Goal: Task Accomplishment & Management: Manage account settings

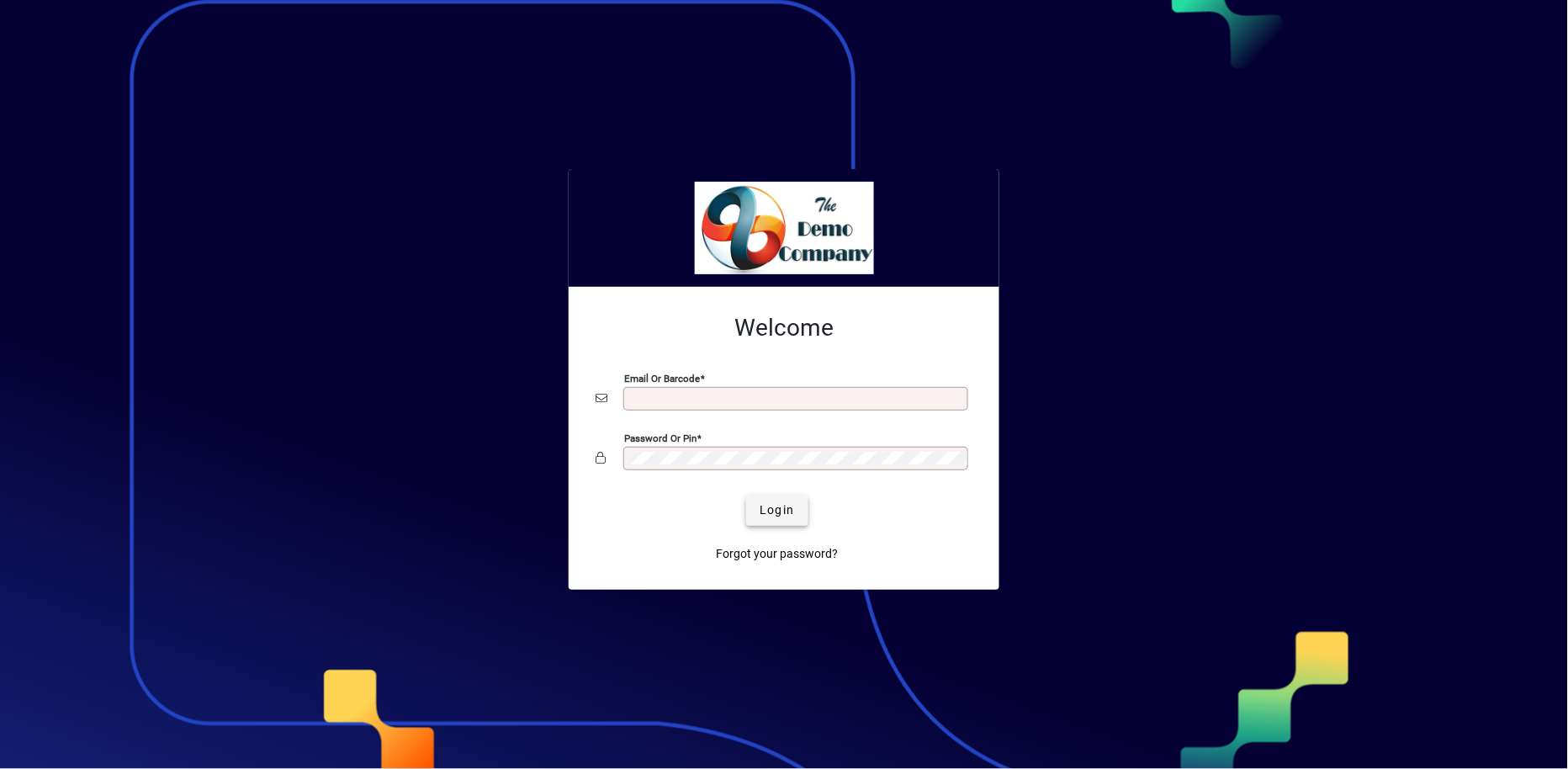
type input "**********"
click at [782, 511] on span "Login" at bounding box center [776, 510] width 34 height 18
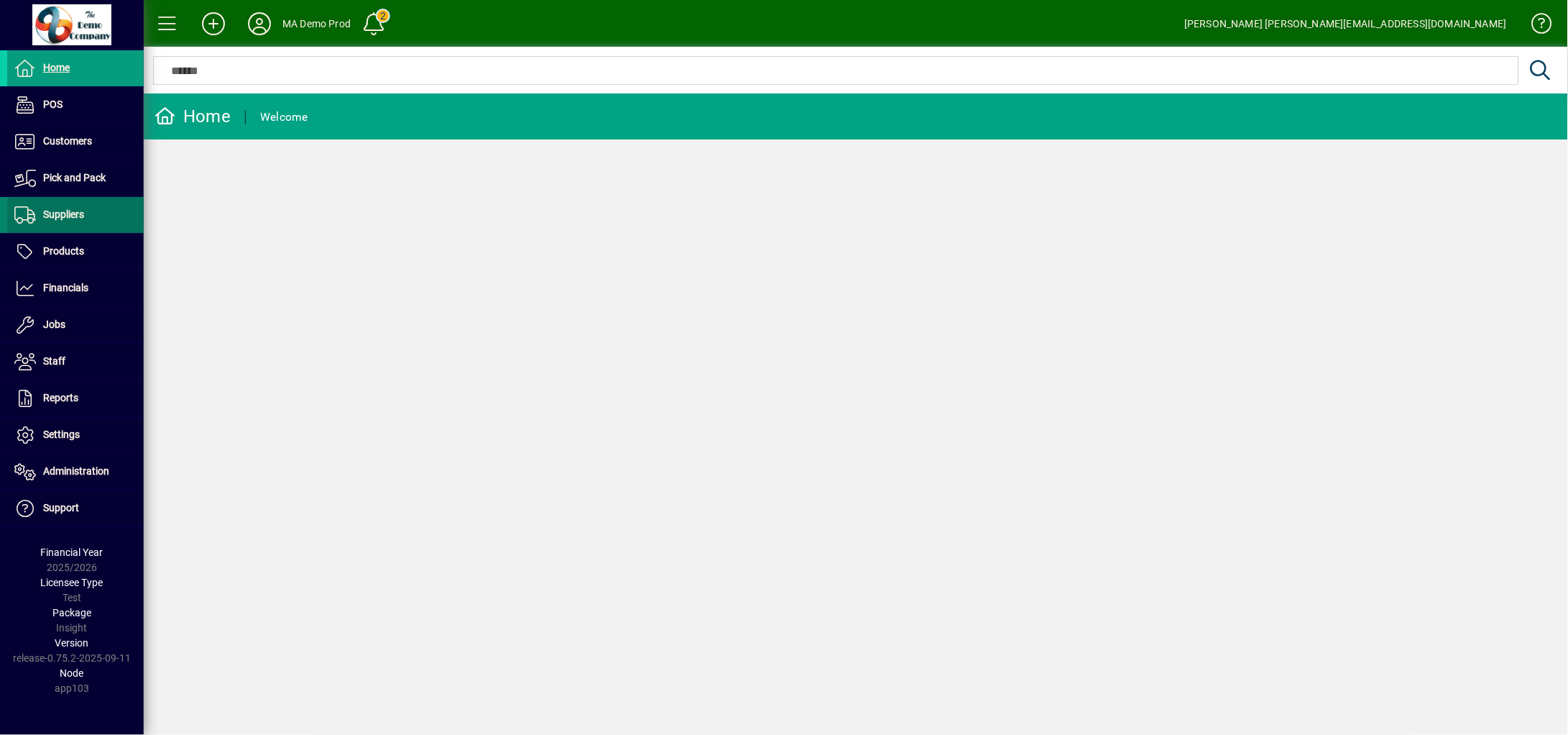
click at [68, 212] on span "Suppliers" at bounding box center [64, 214] width 41 height 12
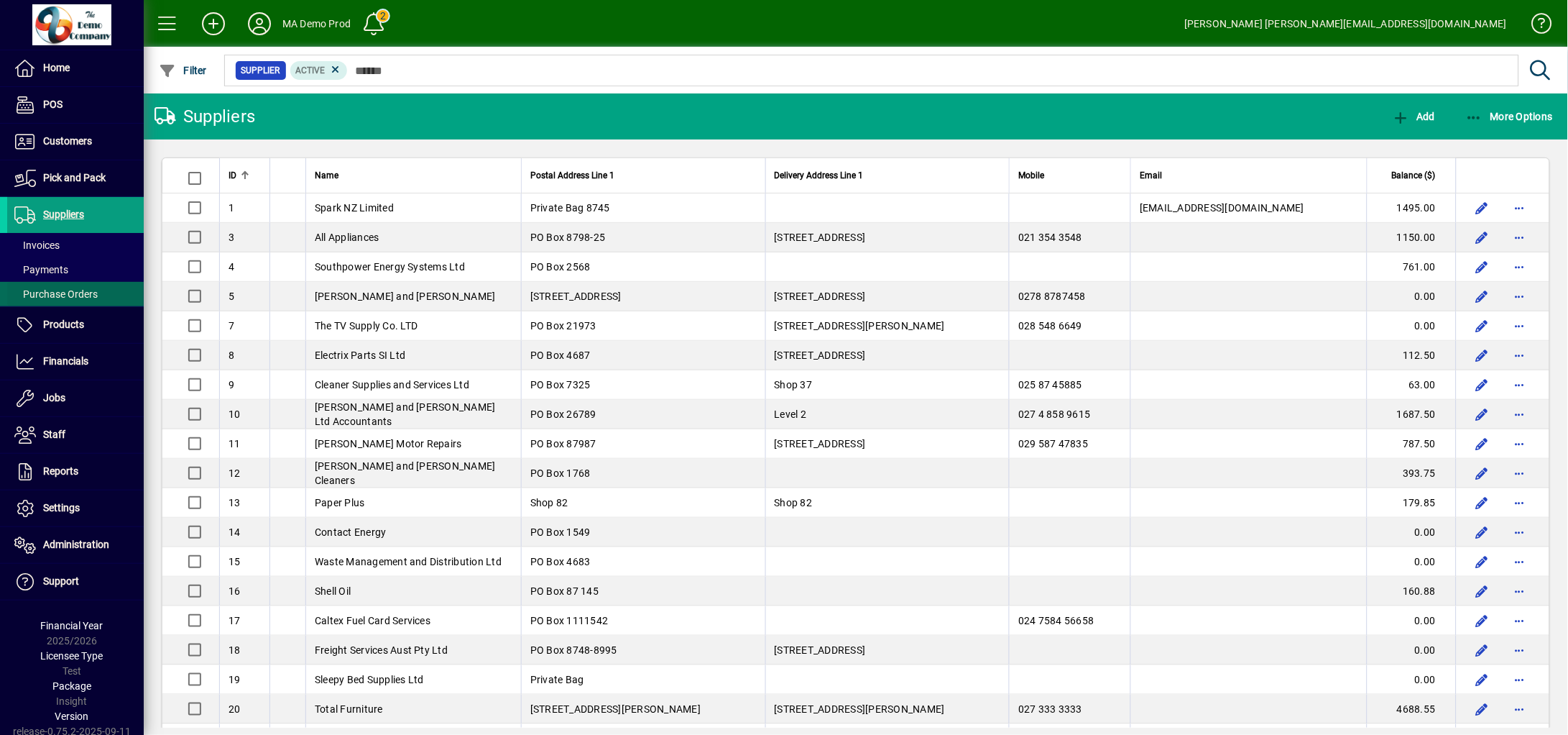
click at [51, 292] on span "Purchase Orders" at bounding box center [56, 294] width 83 height 12
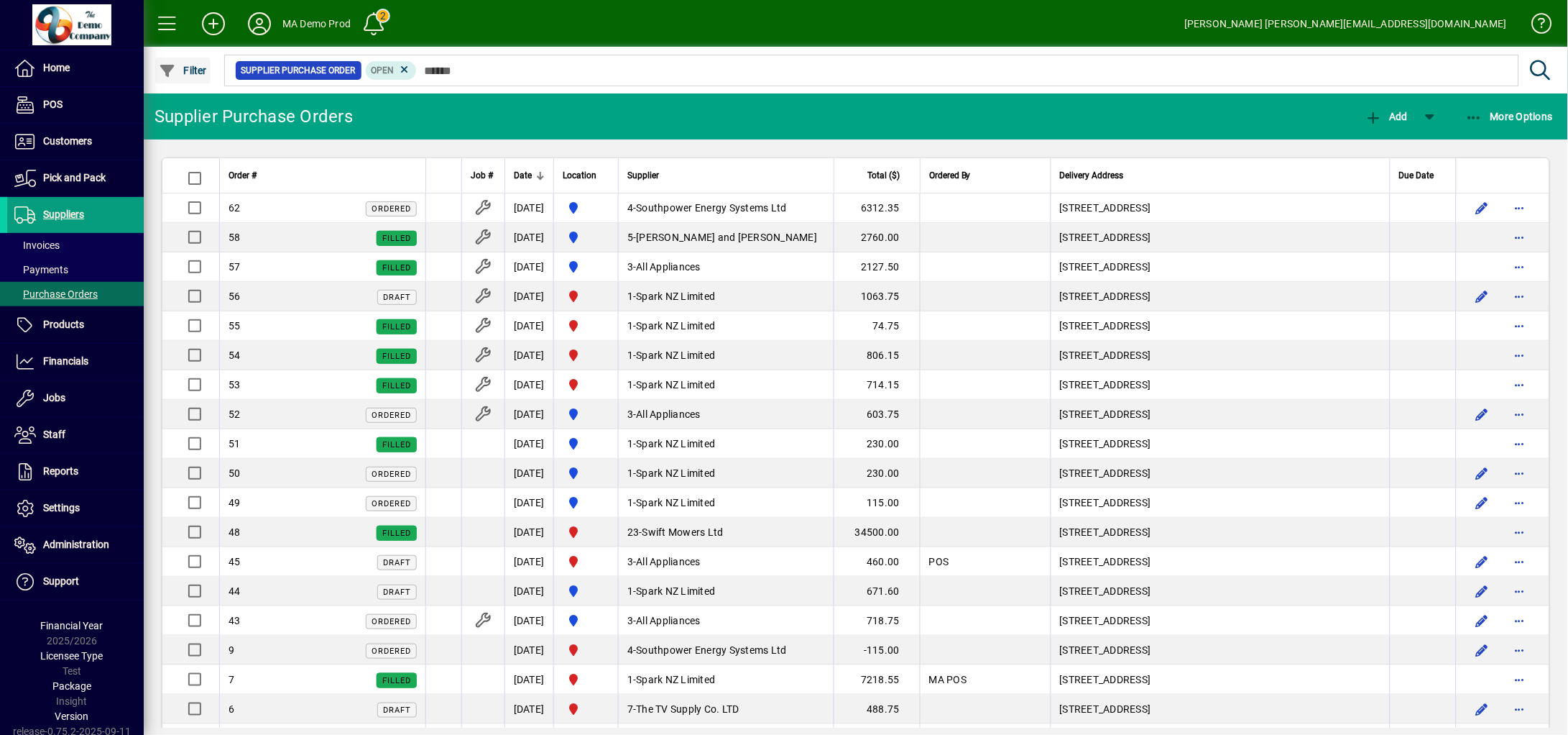
click at [177, 71] on span "Filter" at bounding box center [182, 71] width 48 height 12
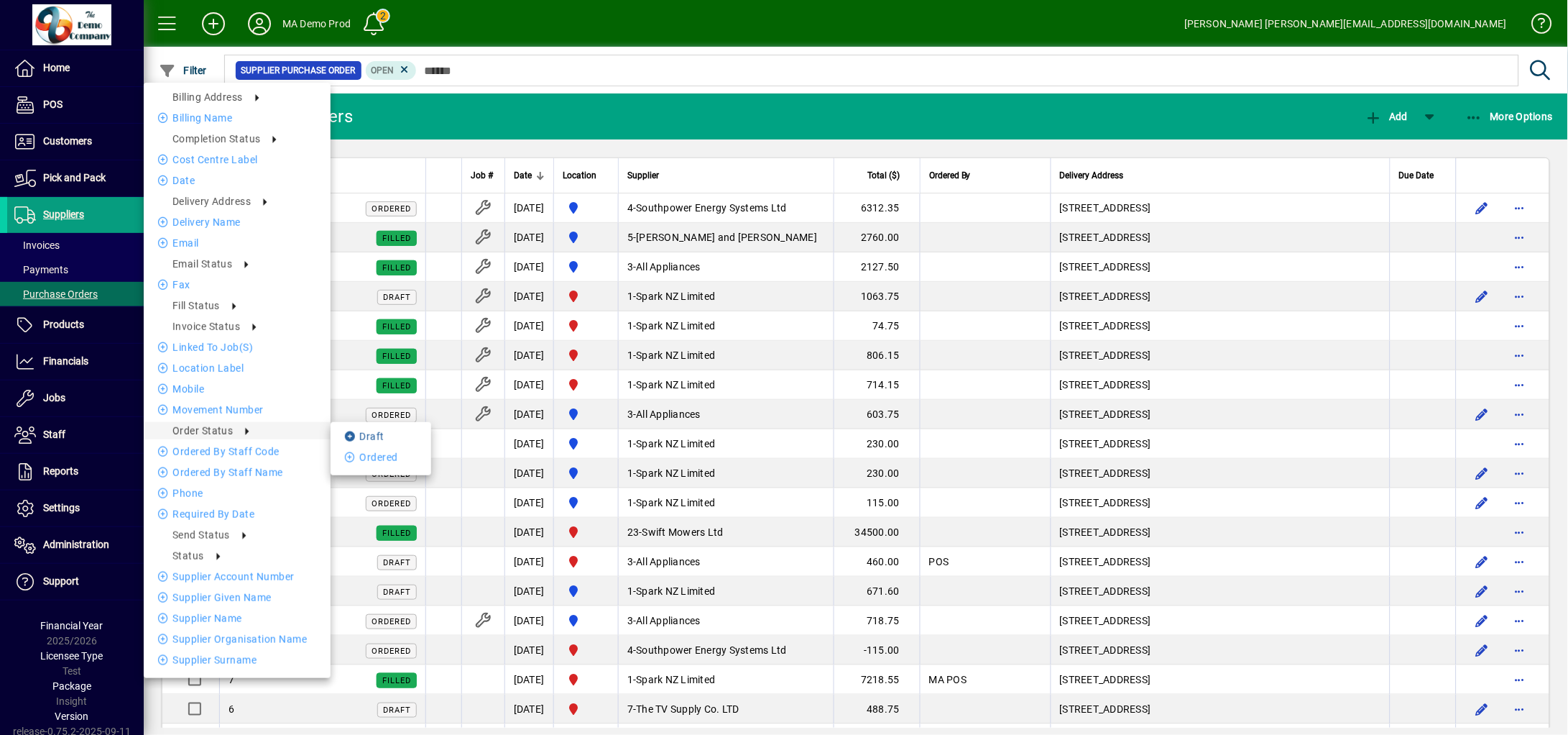
click at [359, 443] on li "Draft" at bounding box center [381, 436] width 101 height 17
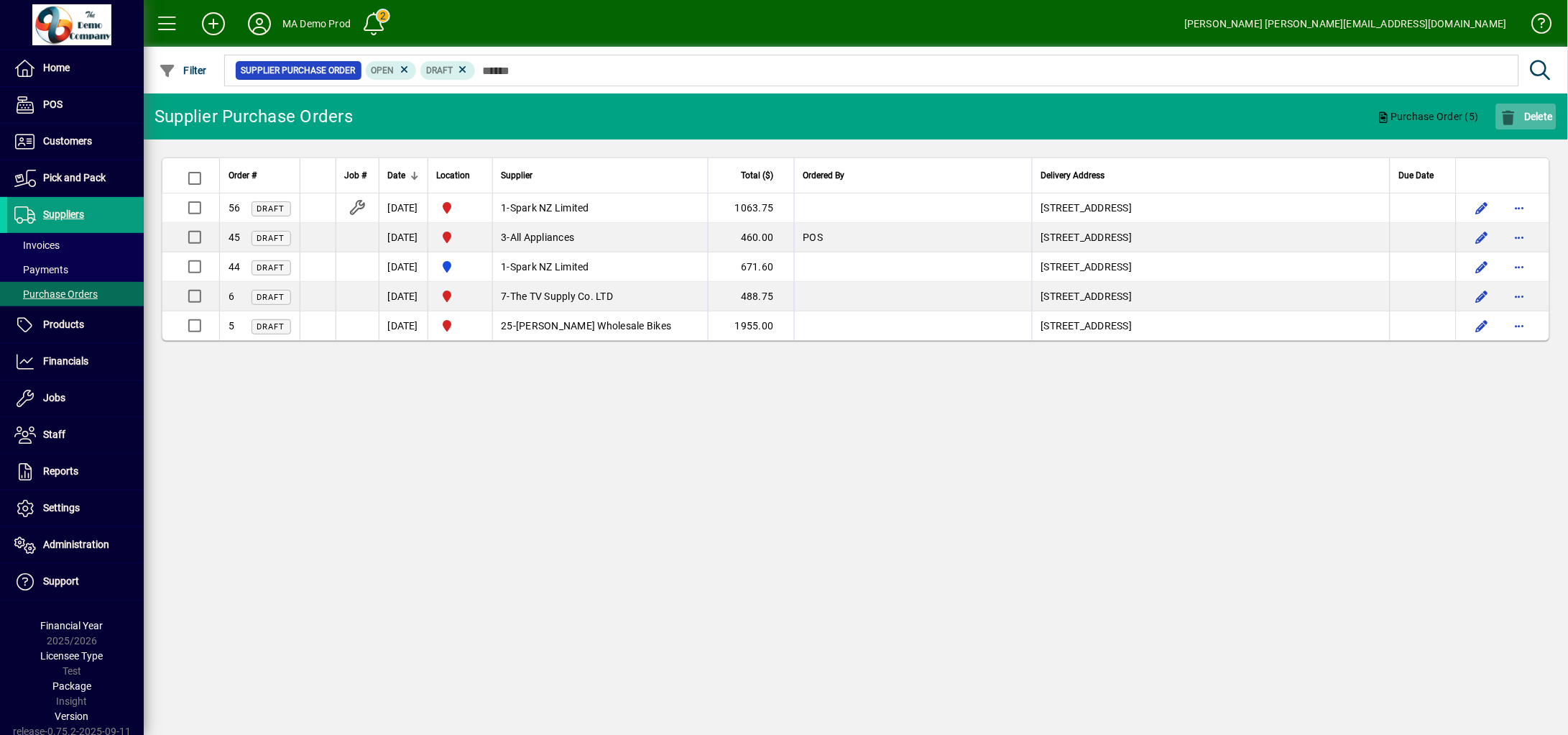
click at [1339, 113] on span "Delete" at bounding box center [1526, 116] width 53 height 12
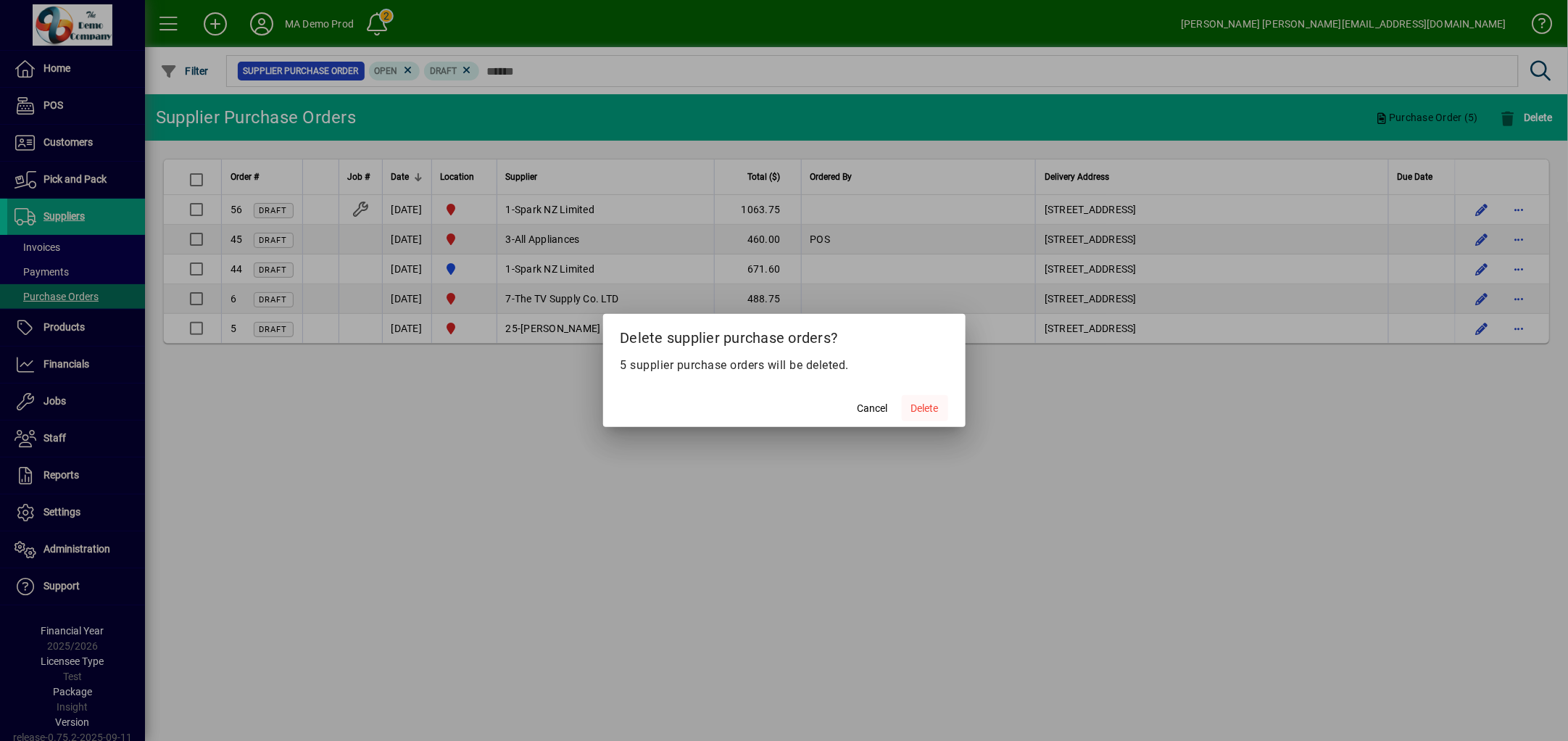
click at [926, 401] on span "Delete" at bounding box center [924, 408] width 27 height 16
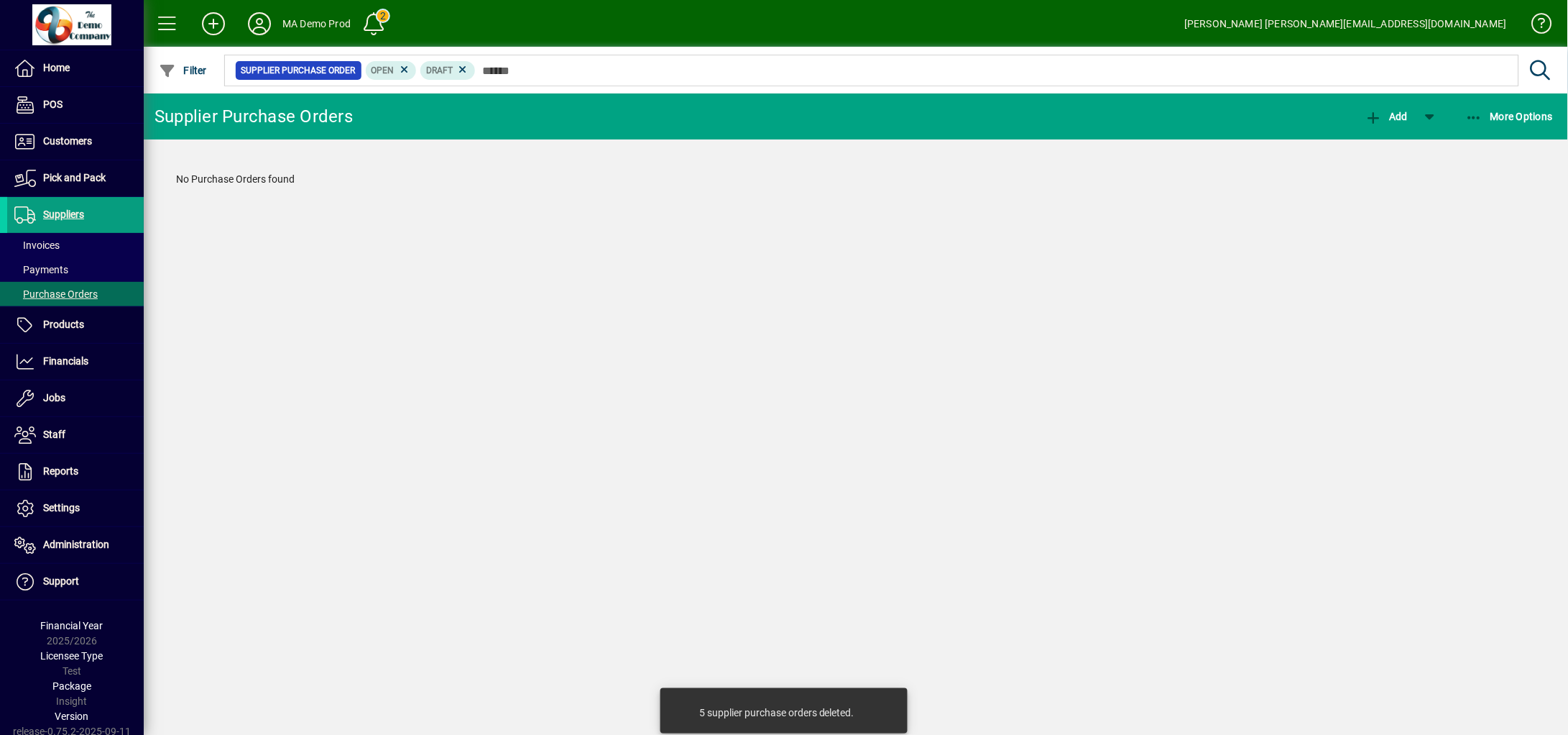
click at [286, 310] on div "Supplier Purchase Orders Add More Options No Purchase Orders found" at bounding box center [855, 414] width 1425 height 642
click at [49, 137] on span "Customers" at bounding box center [68, 141] width 49 height 12
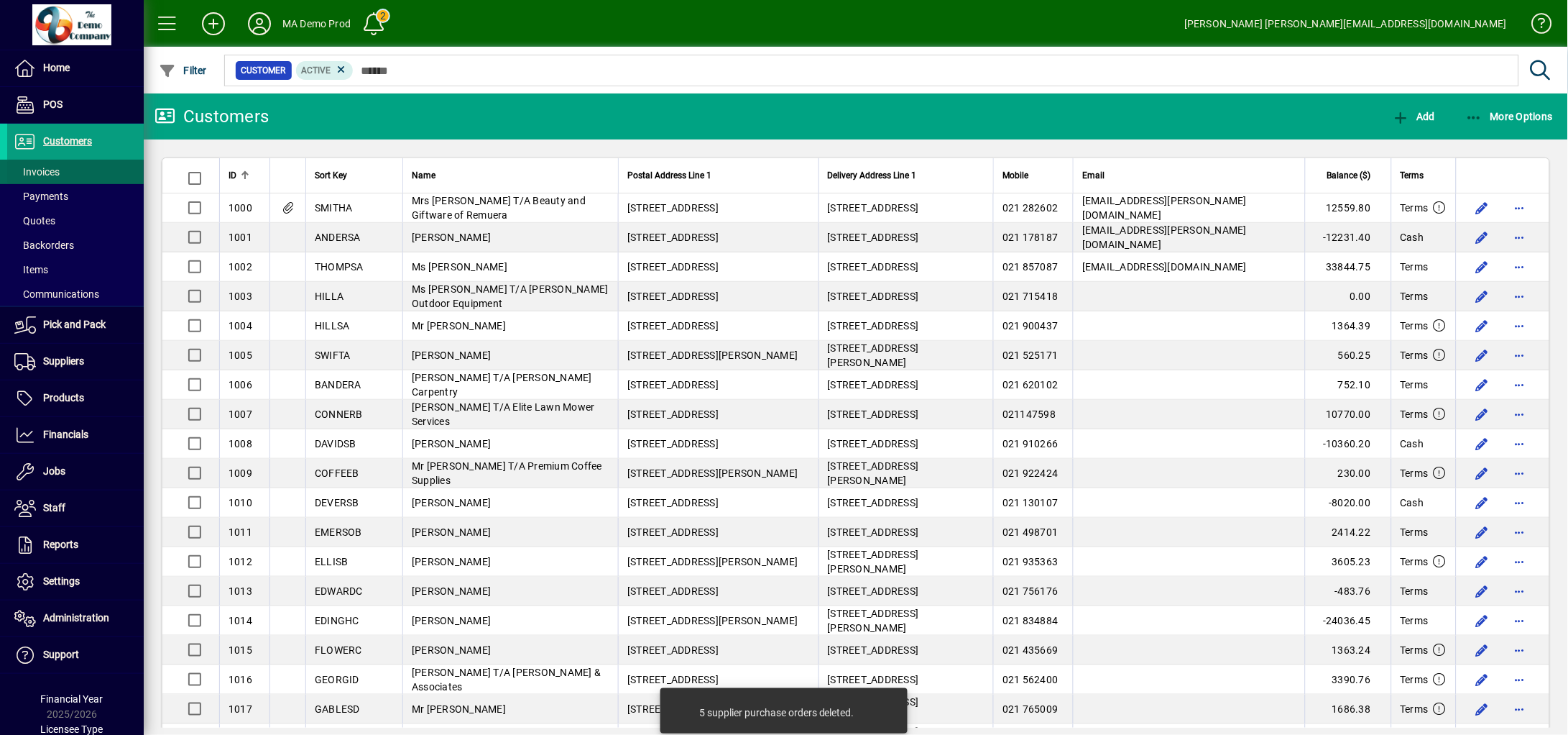
click at [57, 173] on span "Invoices" at bounding box center [38, 172] width 46 height 12
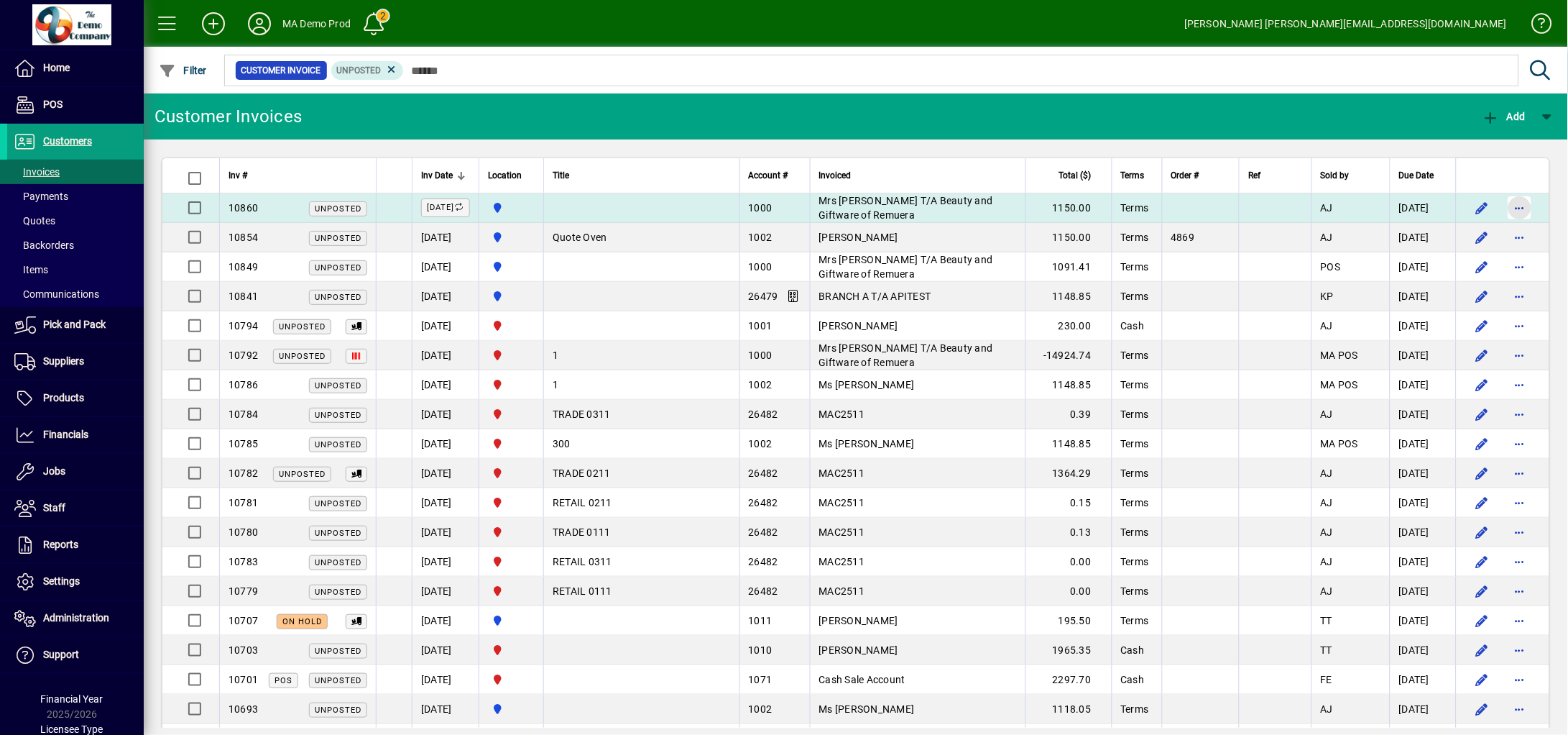
click at [1339, 204] on span "button" at bounding box center [1519, 207] width 35 height 35
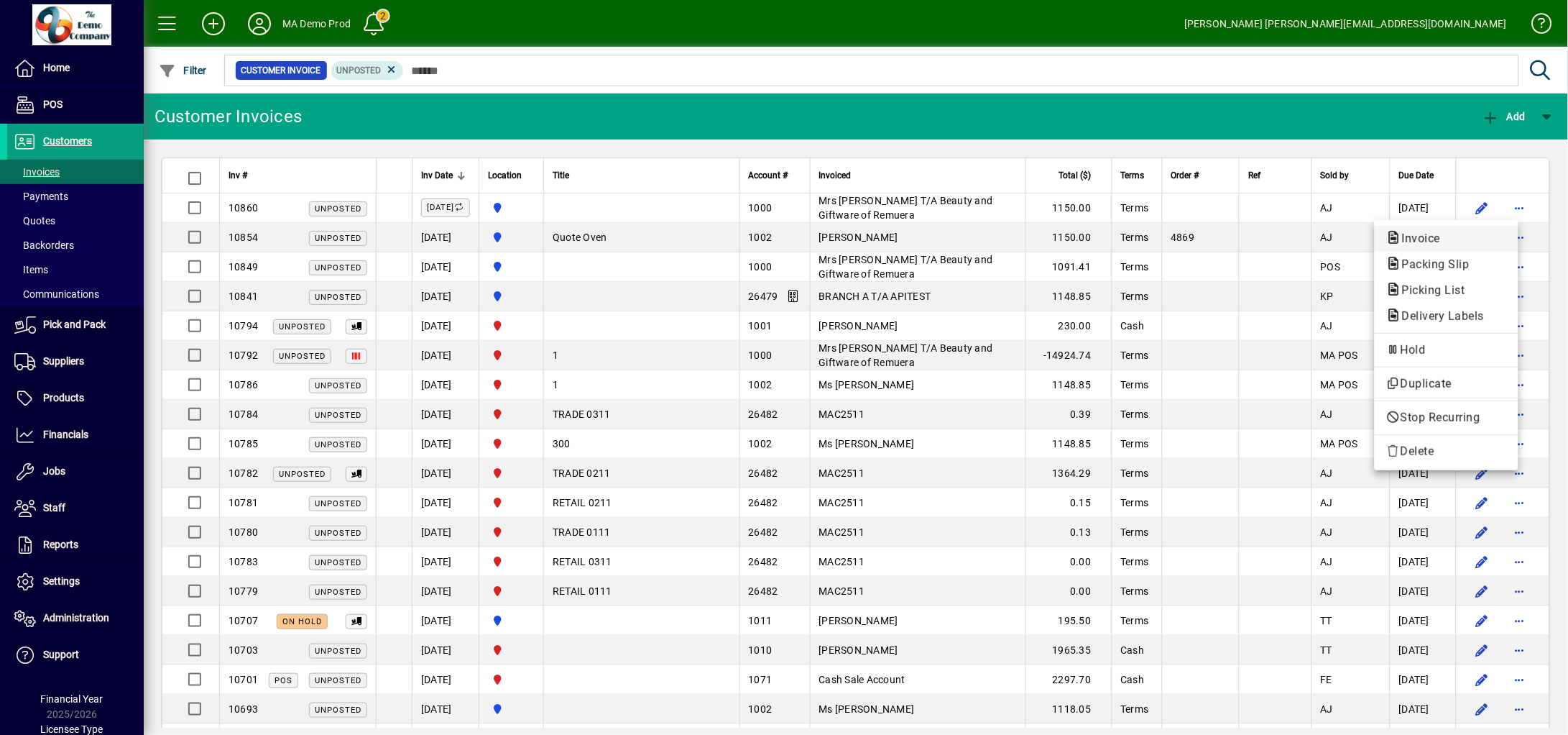
click at [1339, 246] on span "Invoice" at bounding box center [1447, 238] width 121 height 17
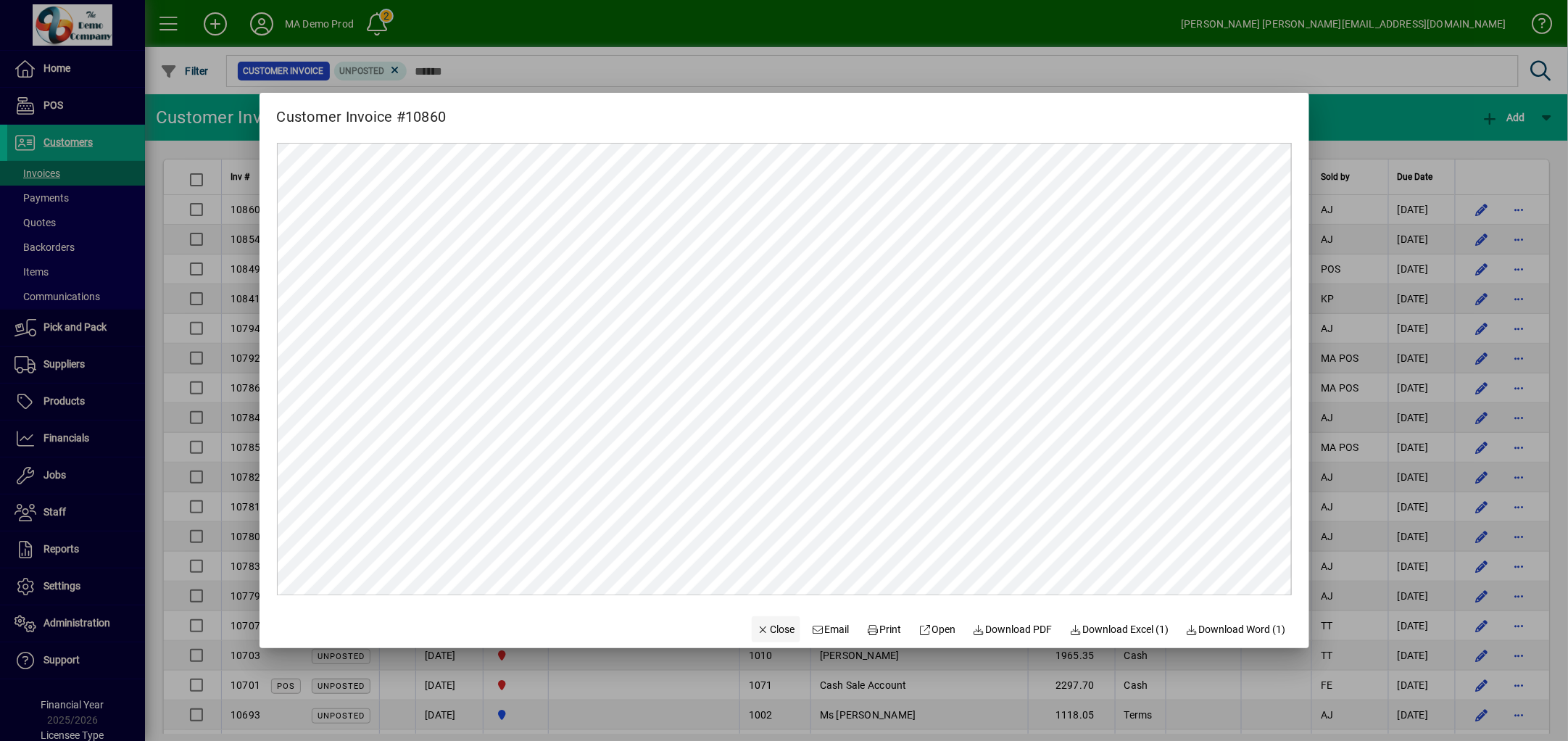
click at [760, 631] on span "Close" at bounding box center [776, 629] width 38 height 16
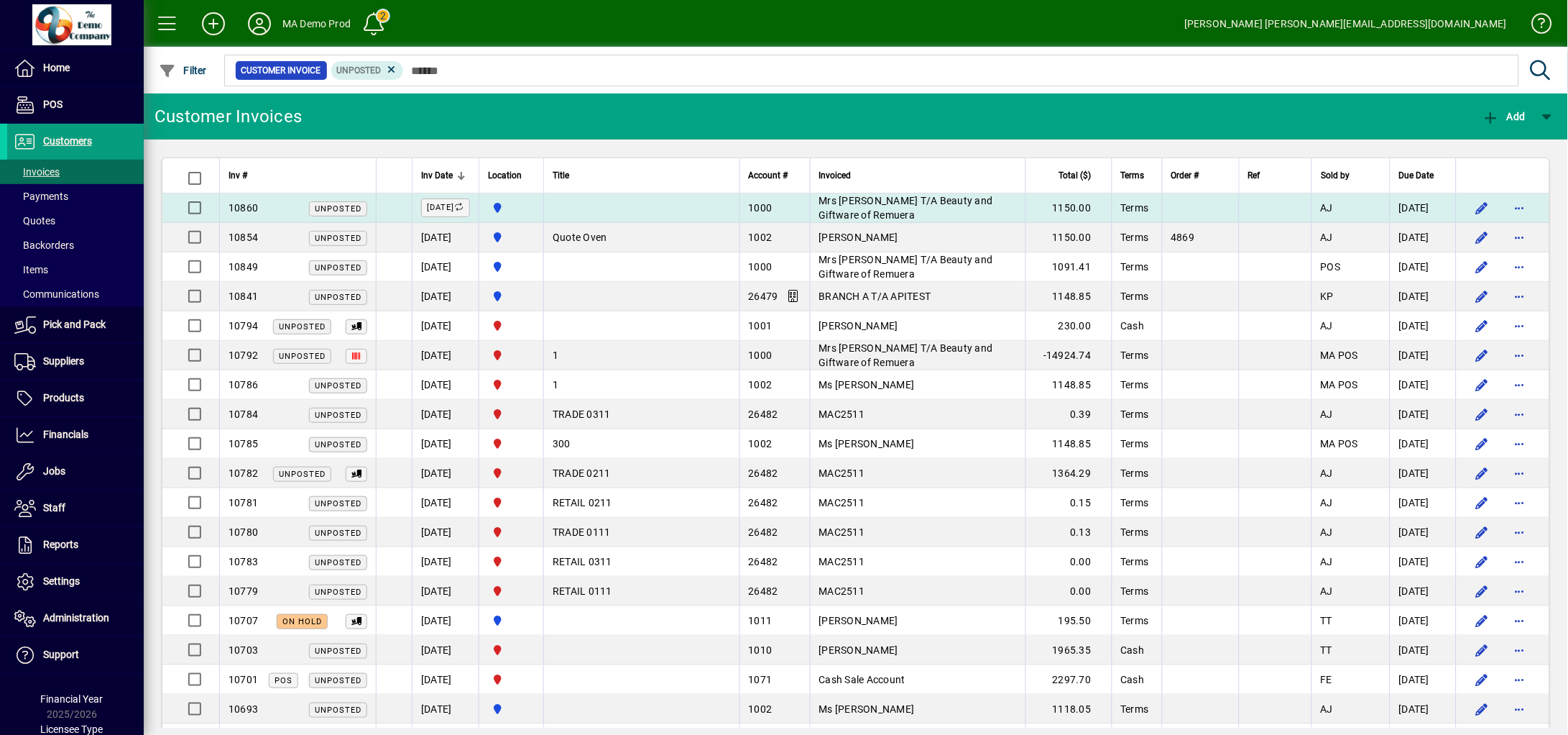
click at [674, 205] on td at bounding box center [641, 208] width 196 height 29
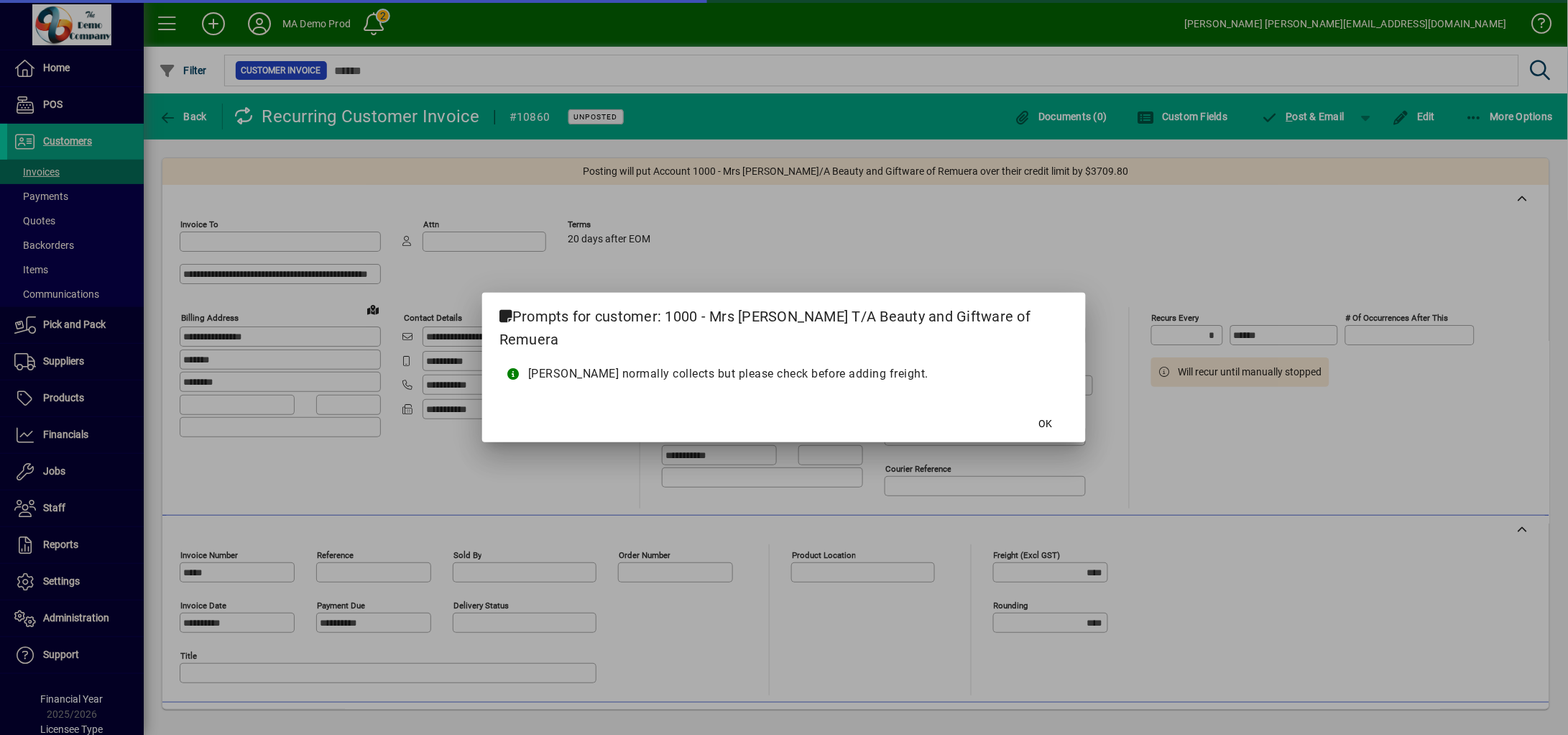
type input "**********"
type input "********"
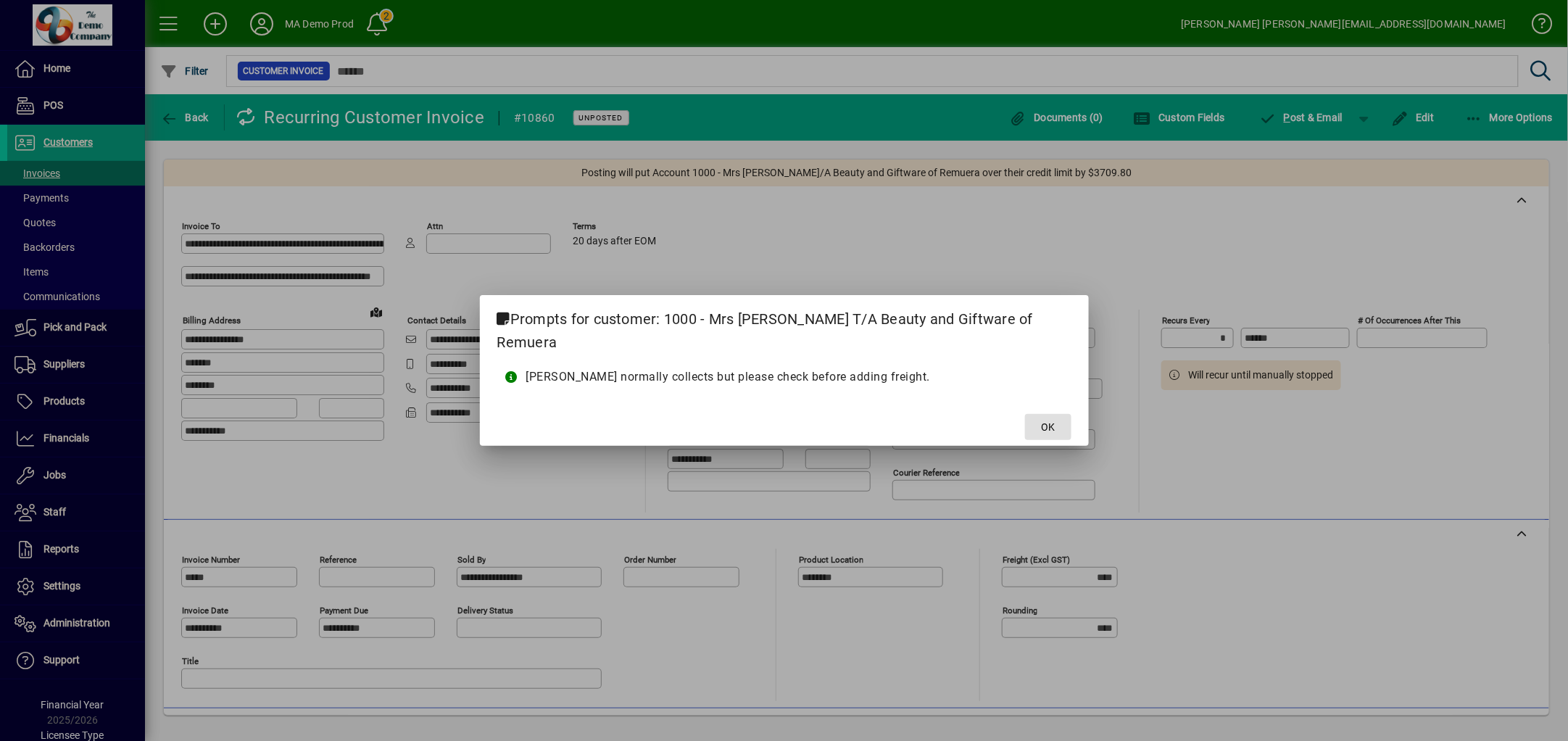
click at [1041, 420] on span "OK" at bounding box center [1047, 427] width 14 height 16
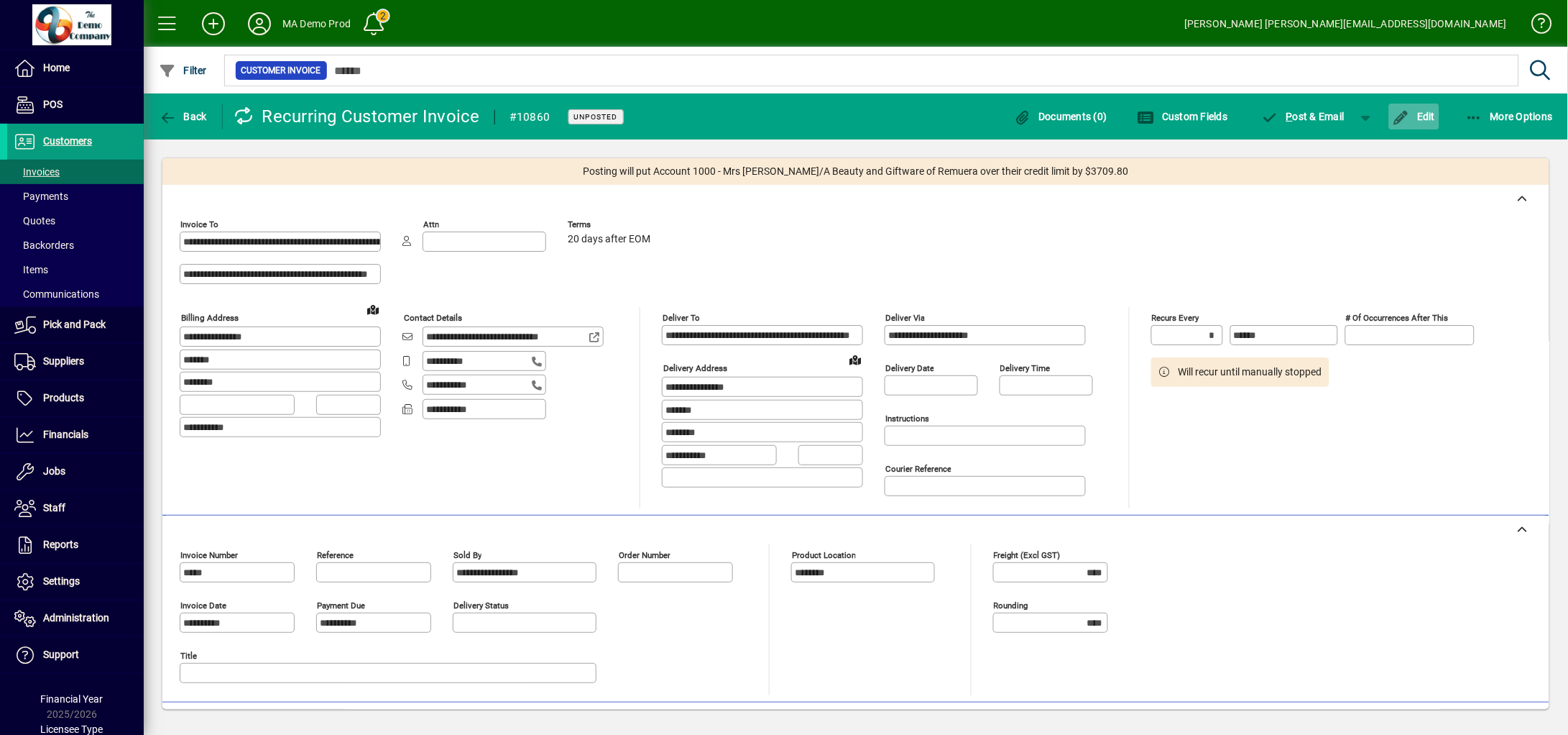
click at [1339, 107] on span "button" at bounding box center [1414, 116] width 50 height 35
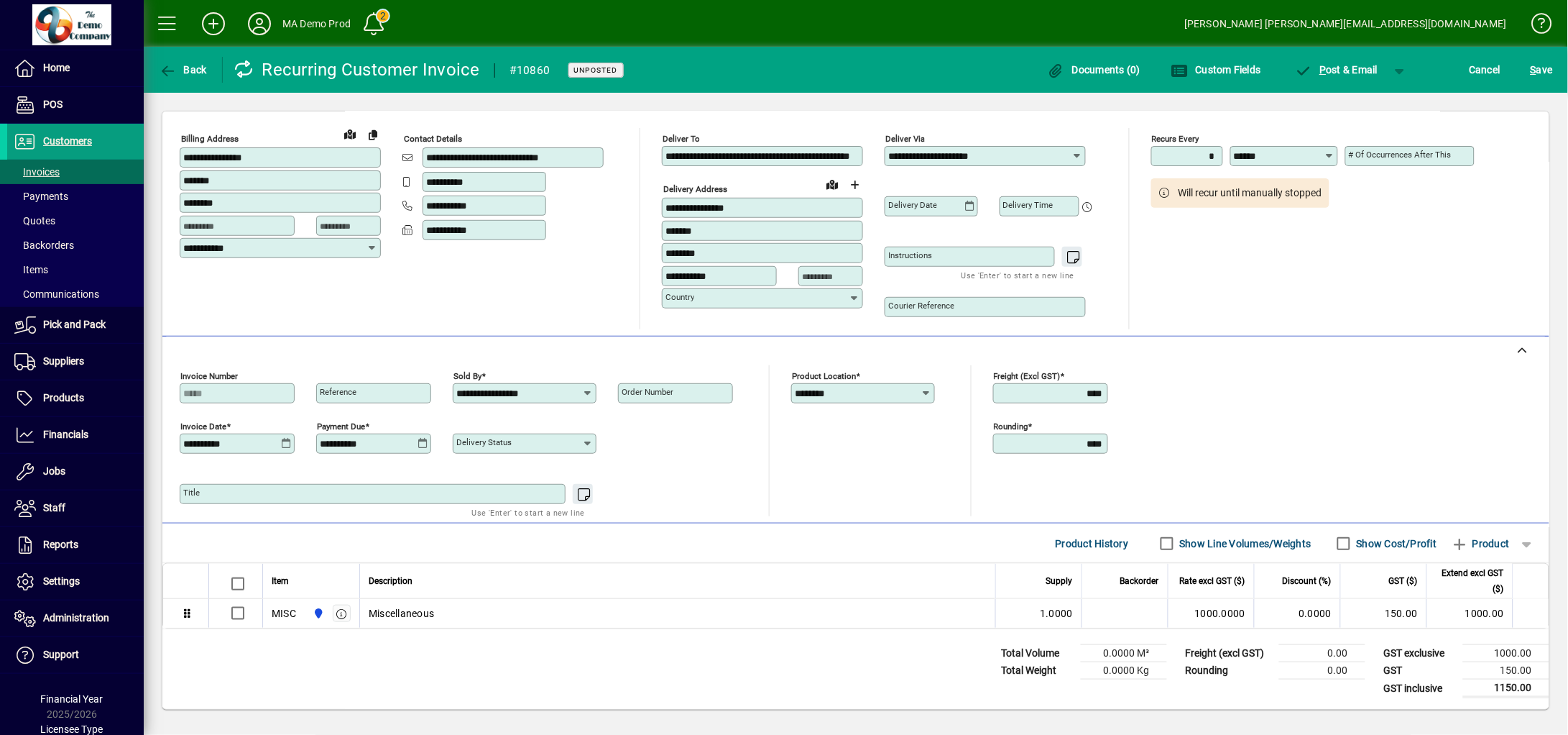
scroll to position [137, 0]
click at [1339, 542] on span "Product" at bounding box center [1480, 542] width 58 height 23
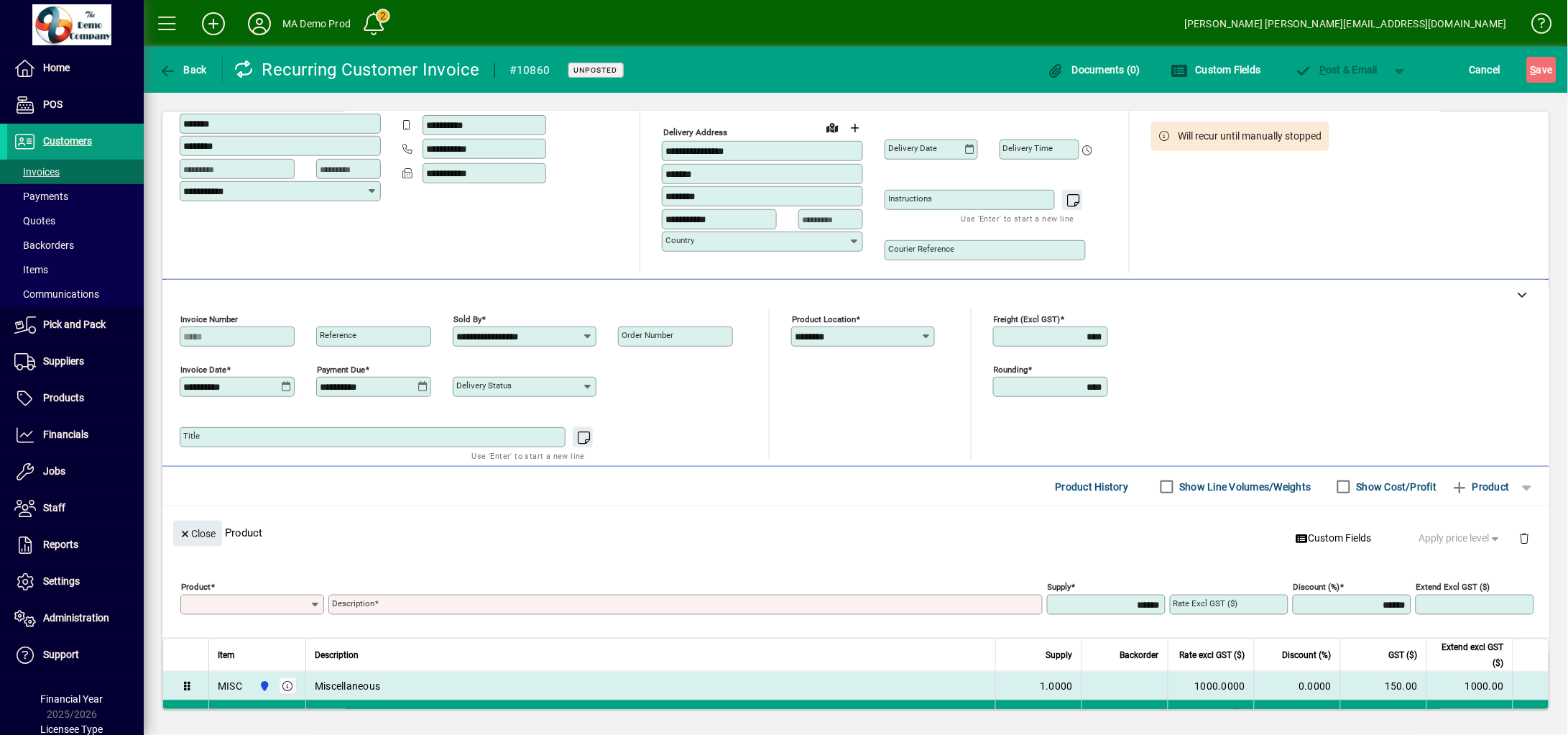
scroll to position [0, 0]
